Goal: Navigation & Orientation: Find specific page/section

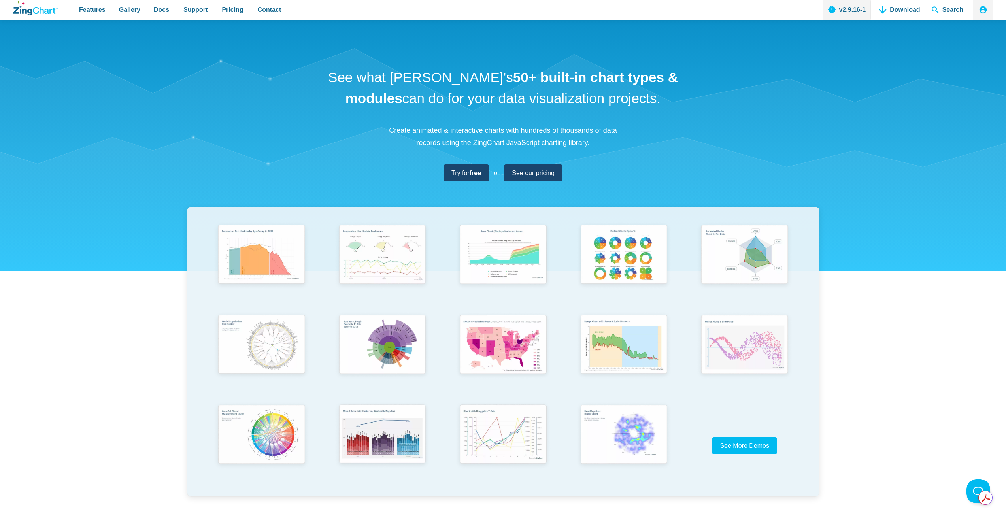
scroll to position [2303, 0]
click at [124, 8] on span "Gallery" at bounding box center [129, 9] width 21 height 11
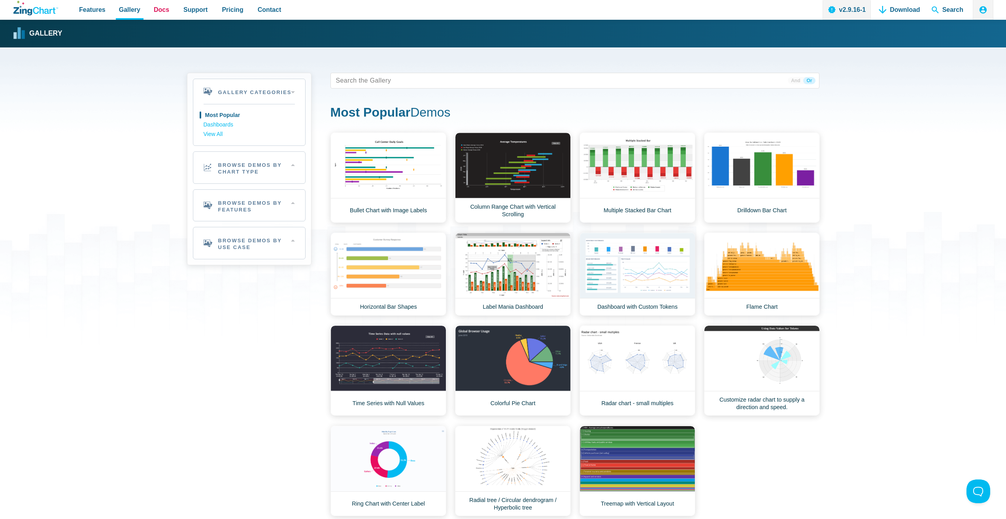
click at [154, 9] on span "Docs" at bounding box center [161, 9] width 15 height 11
